Goal: Transaction & Acquisition: Purchase product/service

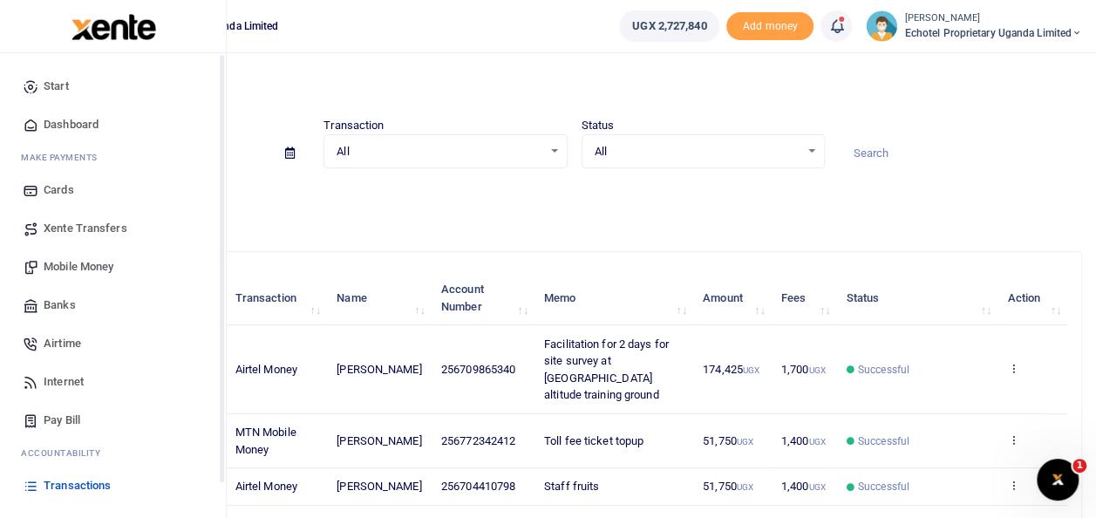
click at [77, 256] on link "Mobile Money" at bounding box center [113, 267] width 198 height 38
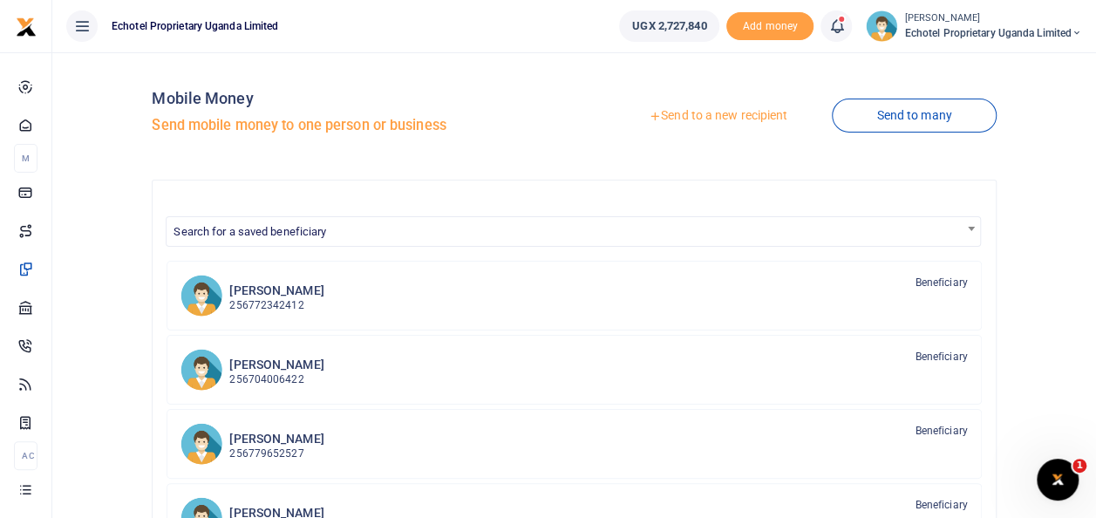
click at [702, 113] on link "Send to a new recipient" at bounding box center [717, 115] width 227 height 31
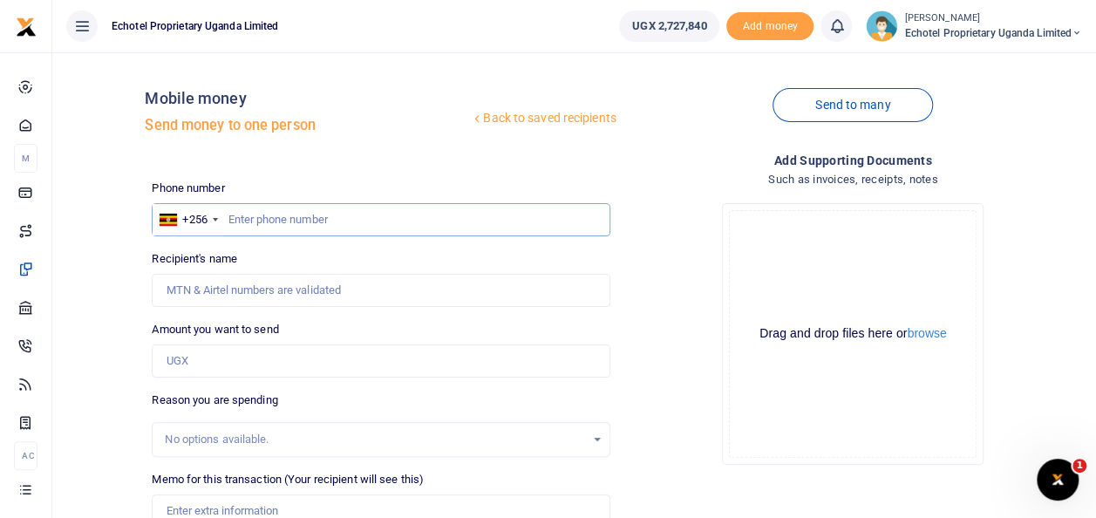
click at [253, 220] on input "text" at bounding box center [381, 219] width 458 height 33
click at [235, 289] on input "Recipient's name" at bounding box center [381, 290] width 458 height 33
type input "S"
click at [251, 288] on input "Recipient's name" at bounding box center [381, 290] width 458 height 33
type input "Susan Nafula"
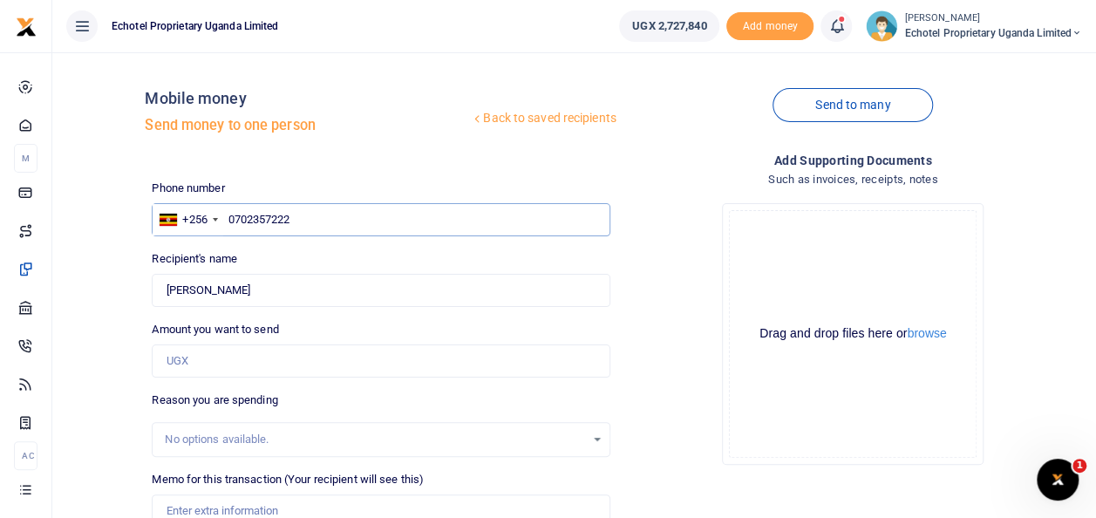
click at [235, 215] on input "0702357222" at bounding box center [381, 219] width 458 height 33
type input "702357222"
click at [229, 373] on input "Amount you want to send" at bounding box center [381, 360] width 458 height 33
click at [230, 359] on input "Amount you want to send" at bounding box center [381, 360] width 458 height 33
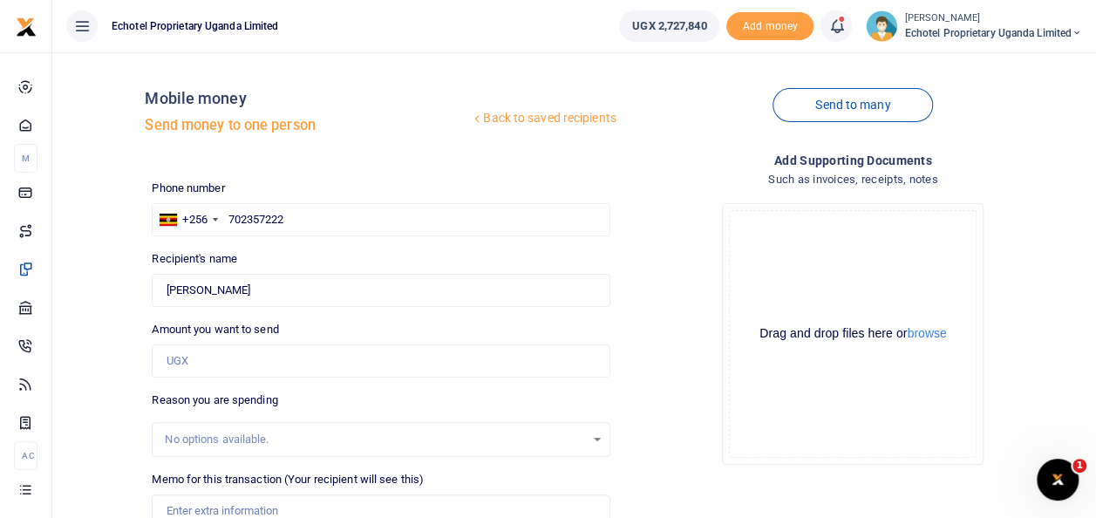
click at [681, 207] on div "Drop your files here Drag and drop files here or browse Powered by Uppy" at bounding box center [853, 333] width 458 height 289
click at [196, 356] on input "Amount you want to send" at bounding box center [381, 360] width 458 height 33
click at [187, 359] on input "Amount you want to send" at bounding box center [381, 360] width 458 height 33
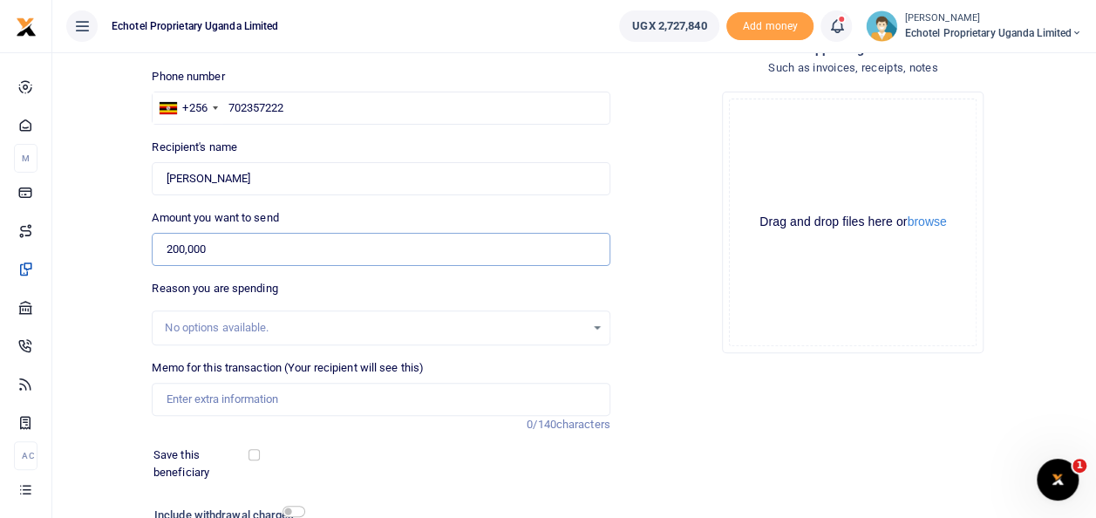
scroll to position [174, 0]
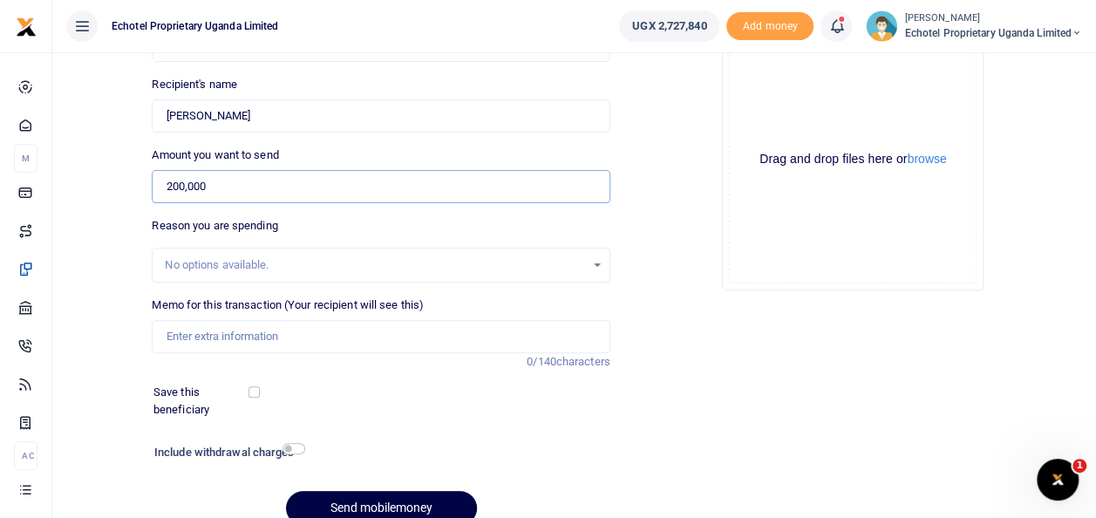
type input "200,000"
click at [198, 337] on input "Memo for this transaction (Your recipient will see this)" at bounding box center [381, 336] width 458 height 33
click at [441, 337] on input "Purchase of bid for I and M and Analytical Labaratory" at bounding box center [381, 336] width 458 height 33
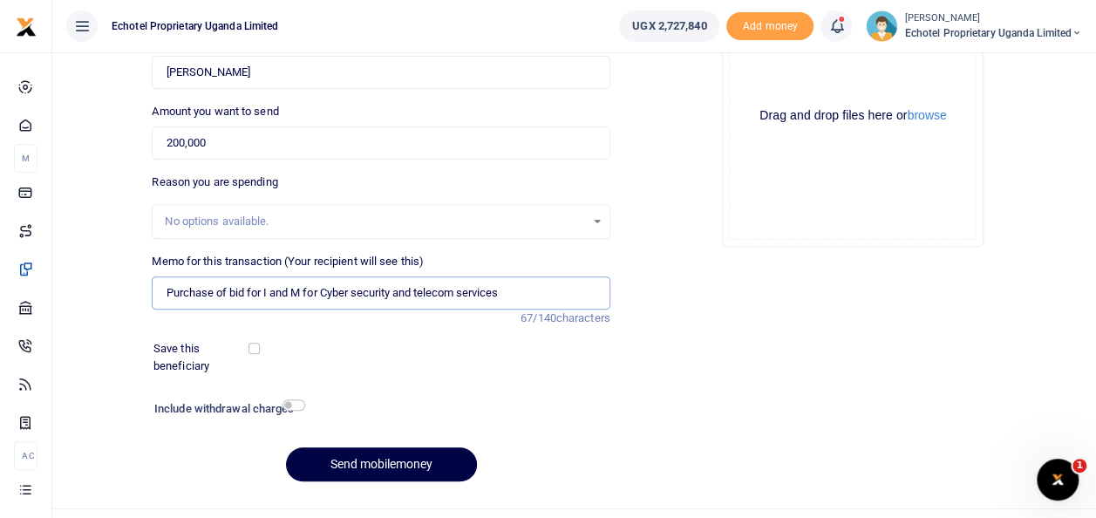
scroll to position [253, 0]
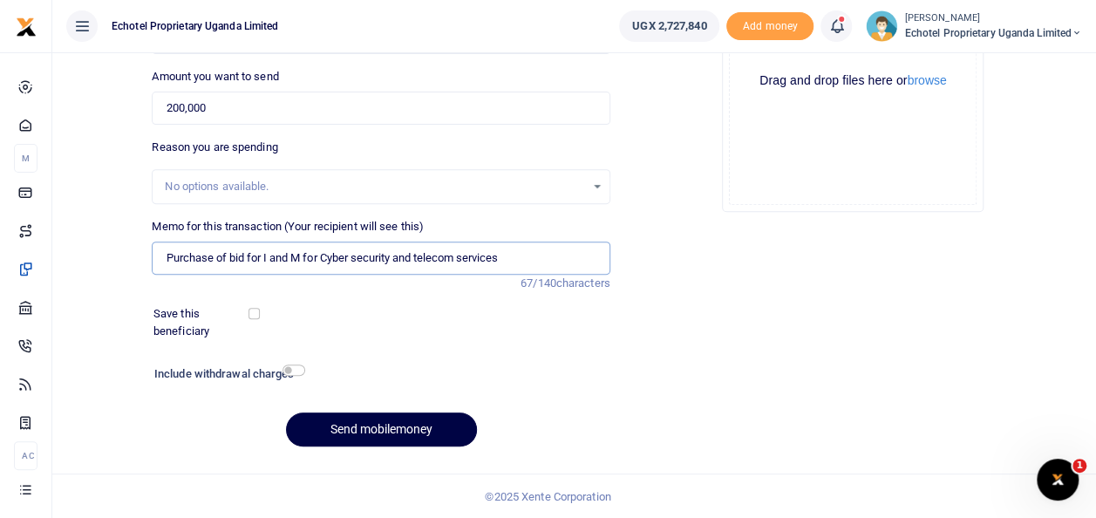
type input "Purchase of bid for I and M for Cyber security and telecom services"
click at [282, 370] on input "checkbox" at bounding box center [293, 369] width 23 height 11
checkbox input "true"
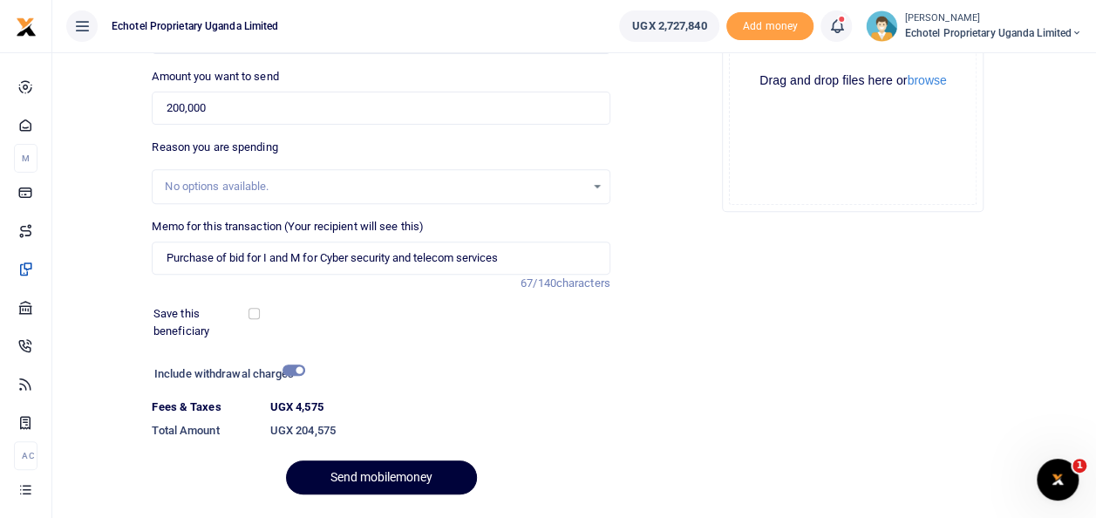
click at [410, 477] on button "Send mobilemoney" at bounding box center [381, 477] width 191 height 34
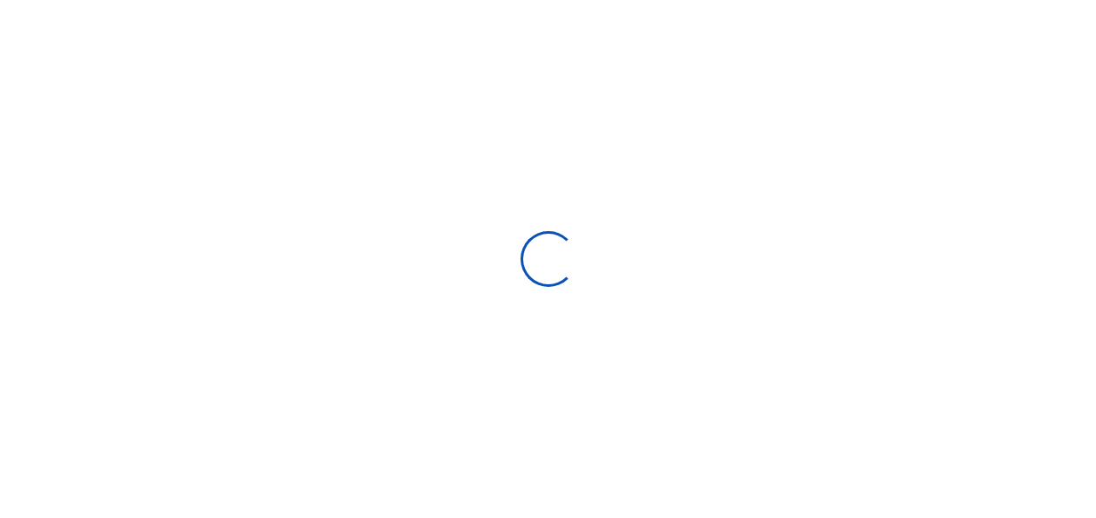
scroll to position [251, 0]
select select
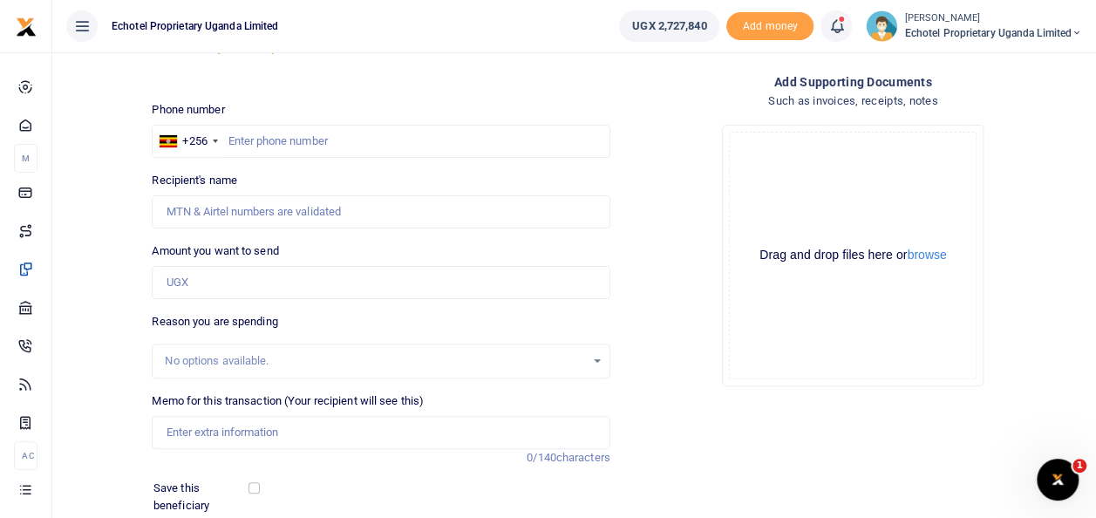
scroll to position [0, 0]
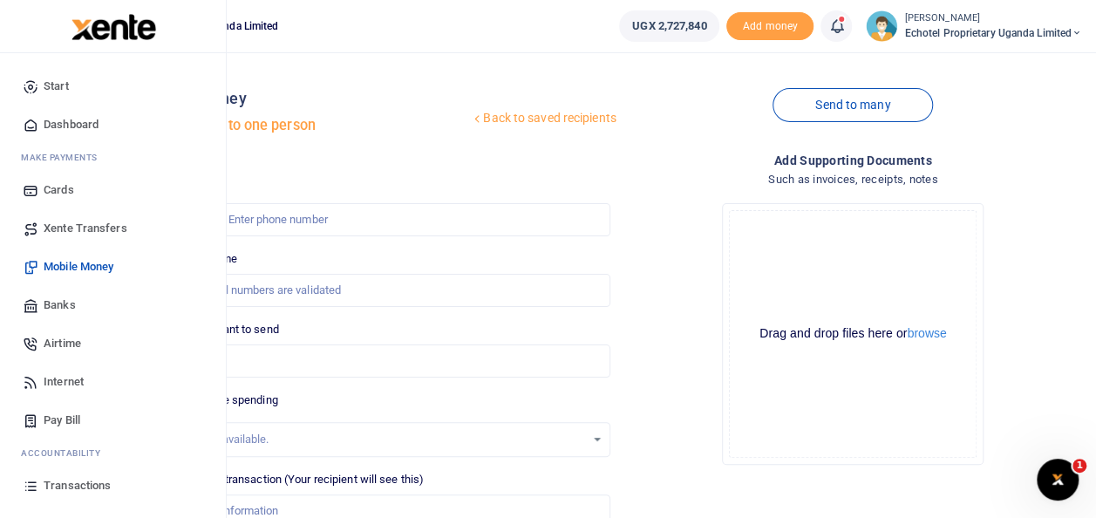
click at [68, 485] on span "Transactions" at bounding box center [77, 485] width 67 height 17
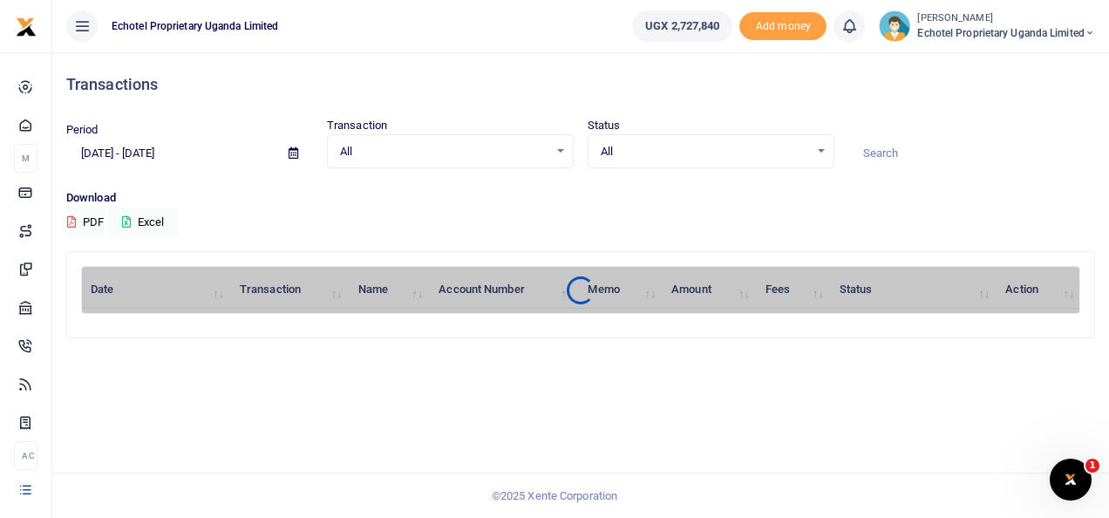
click at [560, 153] on div "All Select an option..." at bounding box center [450, 151] width 245 height 19
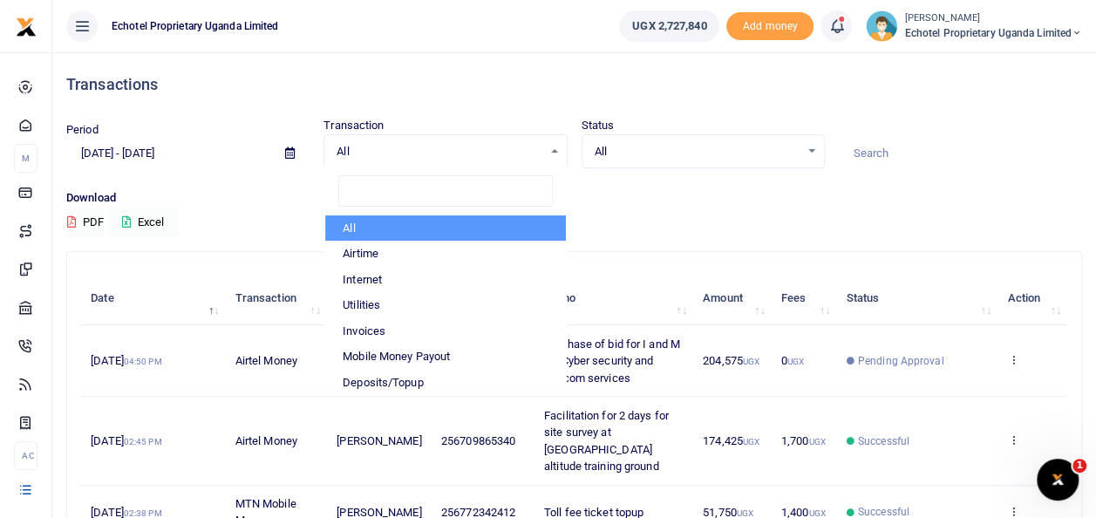
click at [811, 150] on div "All Select an option..." at bounding box center [702, 151] width 241 height 19
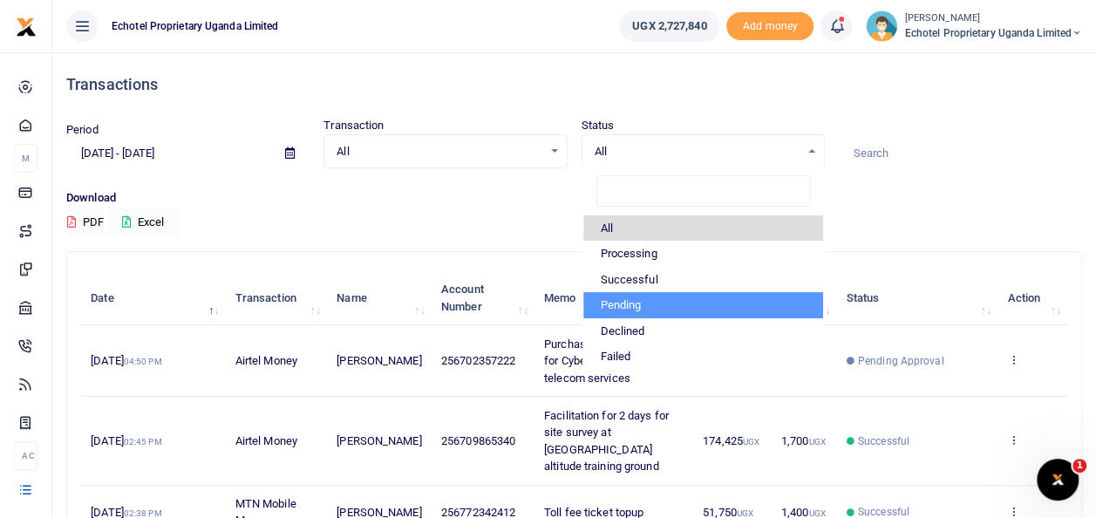
click at [616, 303] on li "Pending" at bounding box center [703, 305] width 240 height 26
select select "PENDING"
